Goal: Task Accomplishment & Management: Complete application form

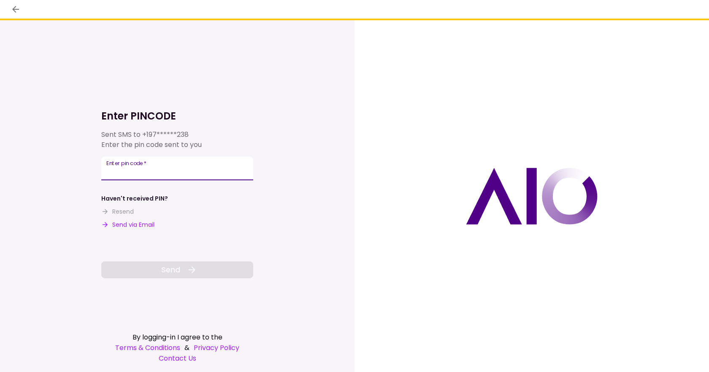
click at [143, 169] on input "Enter pin code   *" at bounding box center [177, 169] width 152 height 24
click at [151, 175] on input "Enter pin code   *" at bounding box center [177, 169] width 152 height 24
type input "******"
click at [163, 265] on span "Send" at bounding box center [170, 269] width 19 height 11
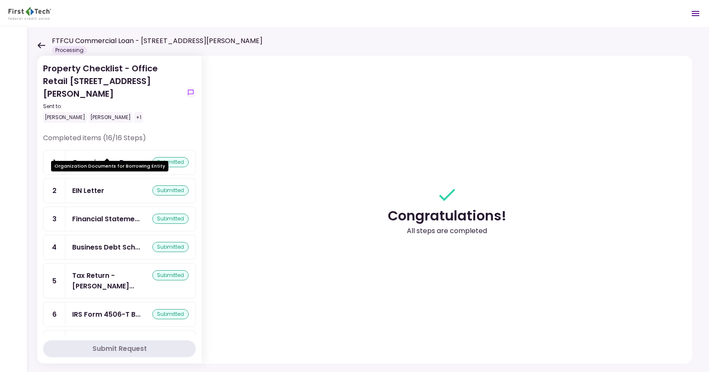
click at [108, 157] on div "Organization Docu..." at bounding box center [107, 162] width 70 height 11
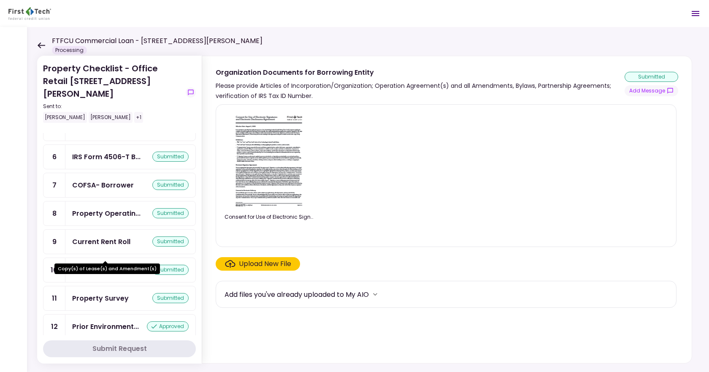
scroll to position [143, 0]
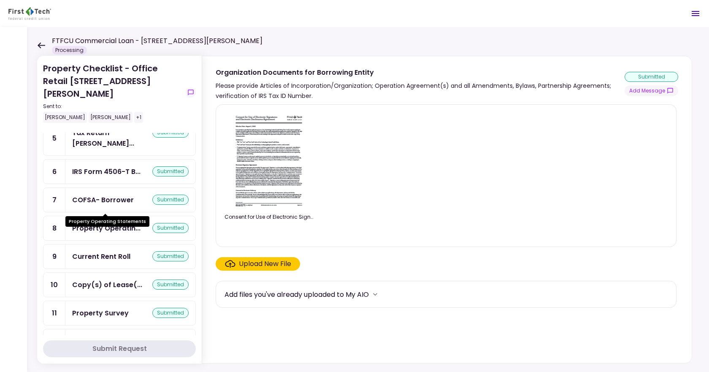
click at [123, 223] on div "Property Operatin..." at bounding box center [106, 228] width 68 height 11
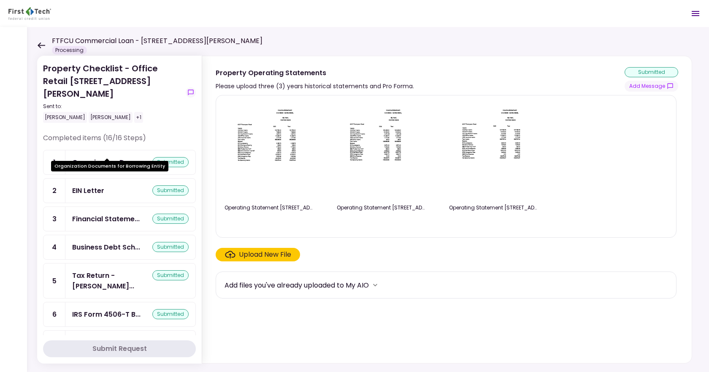
click at [124, 157] on div "Organization Docu..." at bounding box center [107, 162] width 70 height 11
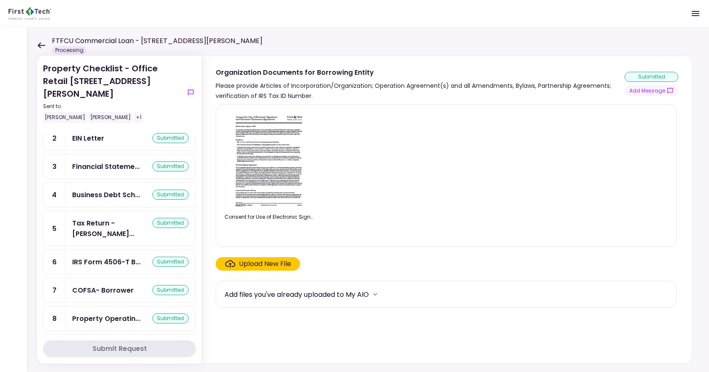
scroll to position [169, 0]
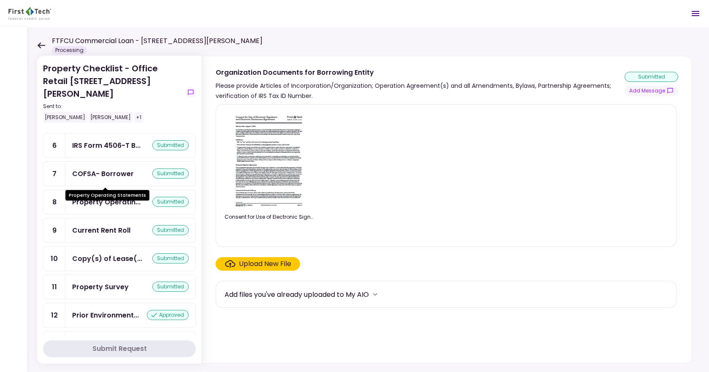
click at [124, 197] on div "Property Operatin..." at bounding box center [106, 202] width 68 height 11
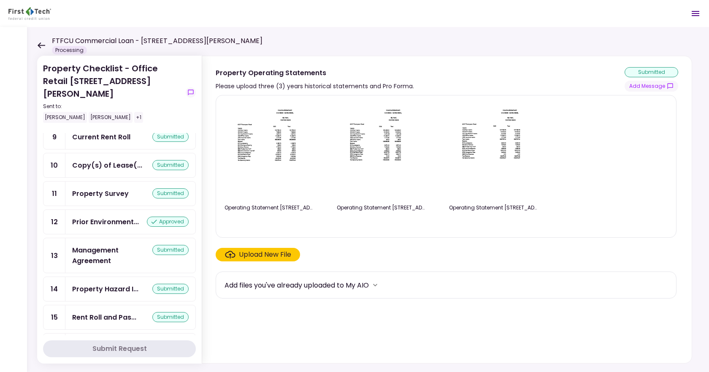
scroll to position [269, 0]
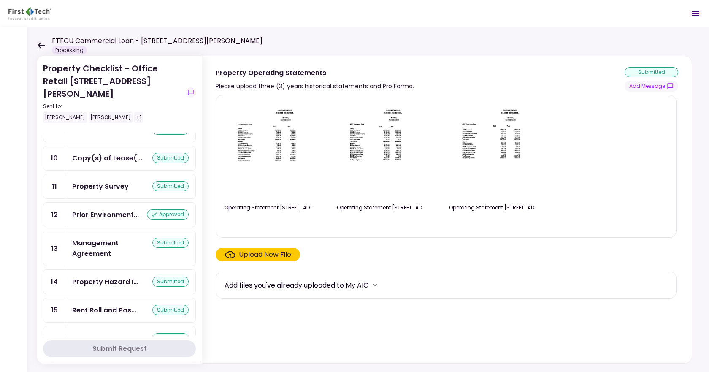
click at [116, 238] on div "Management Agreement" at bounding box center [112, 248] width 80 height 21
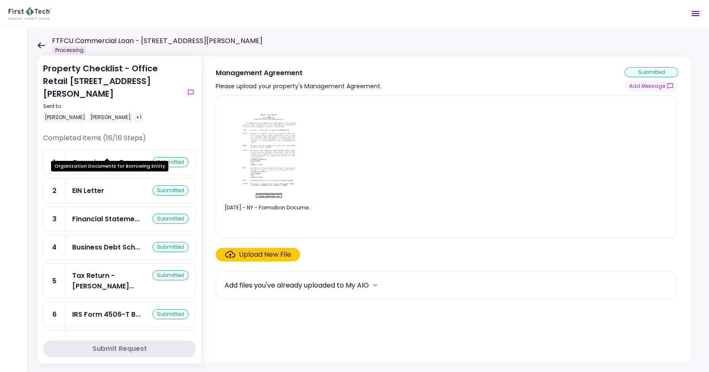
click at [118, 157] on div "Organization Docu..." at bounding box center [107, 162] width 70 height 11
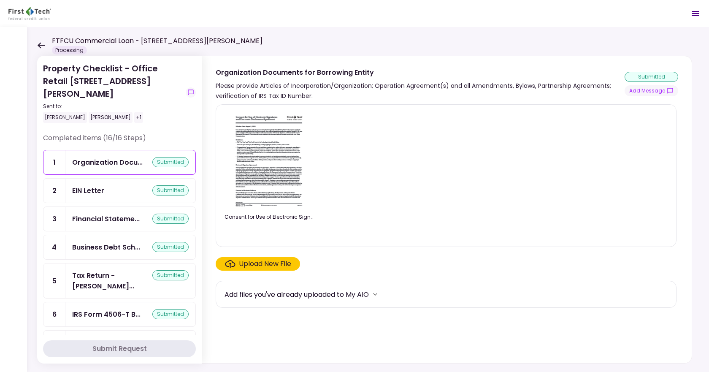
click at [238, 258] on label "Upload New File" at bounding box center [258, 264] width 84 height 14
click at [0, 0] on input "Upload New File" at bounding box center [0, 0] width 0 height 0
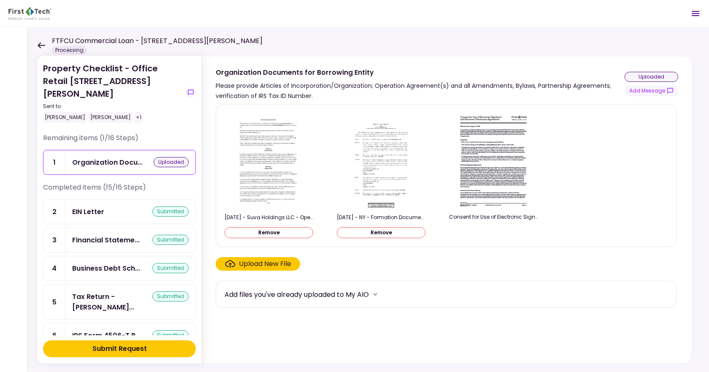
click at [153, 352] on button "Submit Request" at bounding box center [119, 348] width 153 height 17
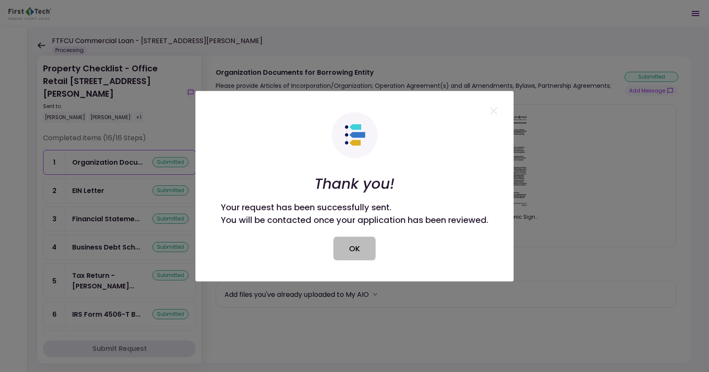
click at [366, 252] on button "OK" at bounding box center [354, 248] width 42 height 24
